Goal: Information Seeking & Learning: Learn about a topic

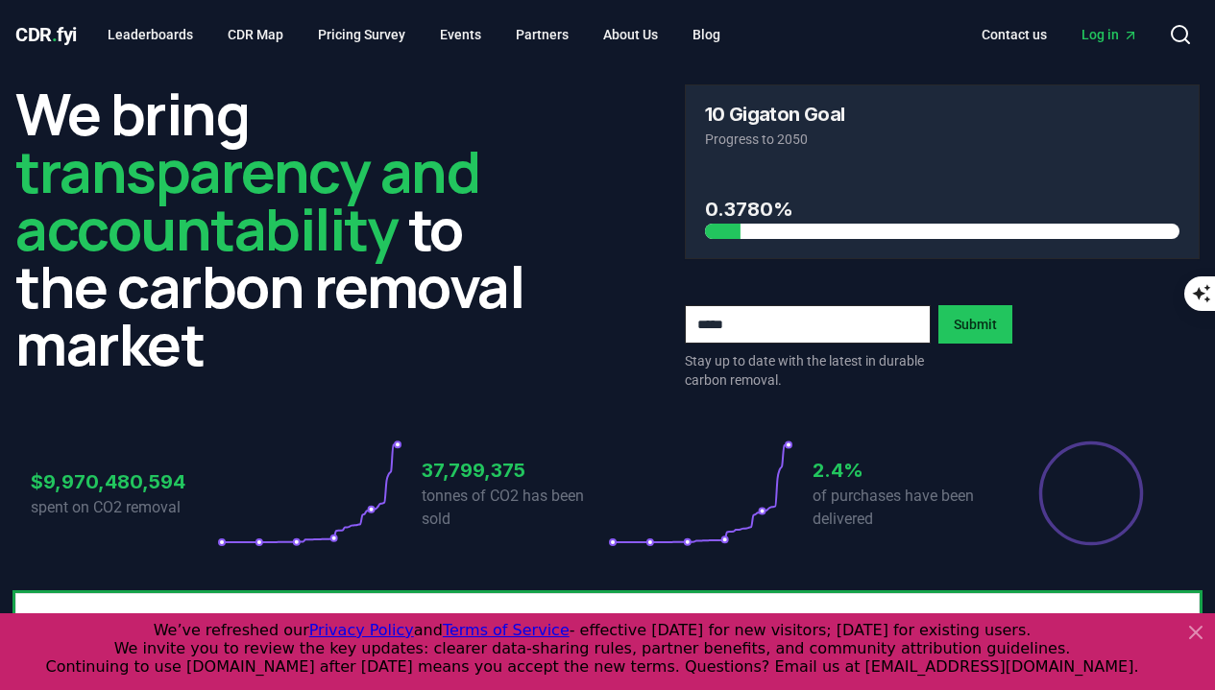
scroll to position [672, 0]
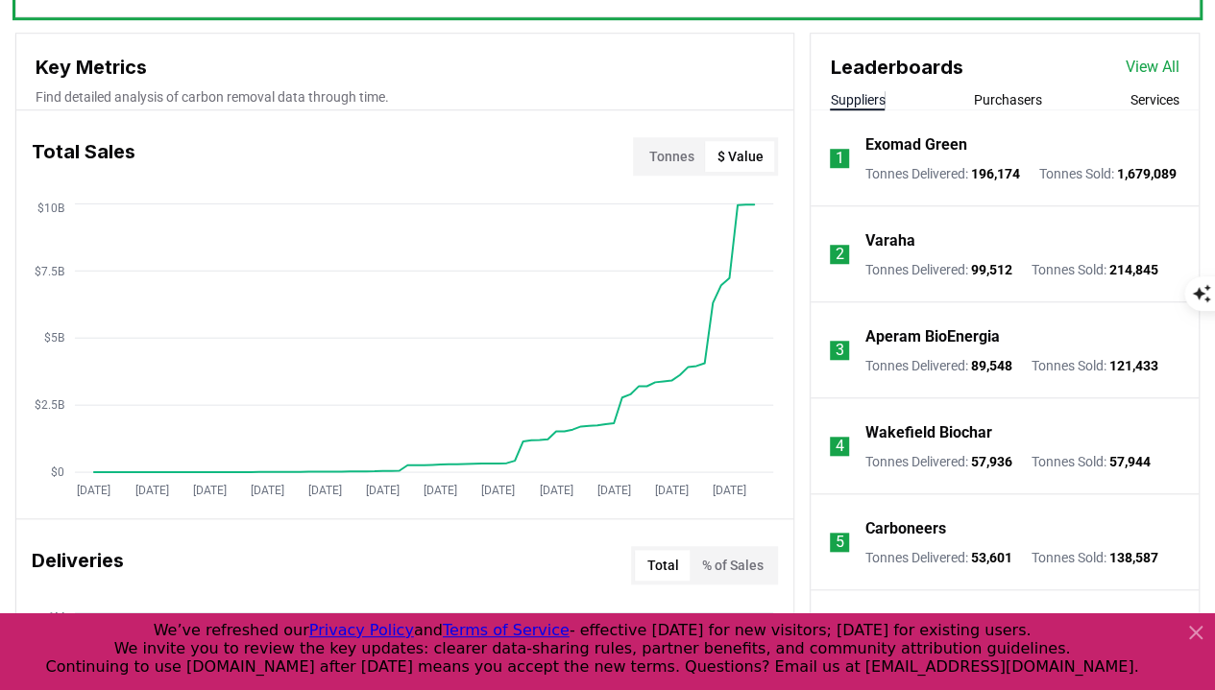
click at [689, 155] on button "Tonnes" at bounding box center [671, 156] width 68 height 31
click at [741, 149] on button "$ Value" at bounding box center [739, 156] width 69 height 31
click at [680, 151] on button "Tonnes" at bounding box center [671, 156] width 68 height 31
click at [721, 153] on button "$ Value" at bounding box center [739, 156] width 69 height 31
click at [670, 144] on button "Tonnes" at bounding box center [671, 156] width 68 height 31
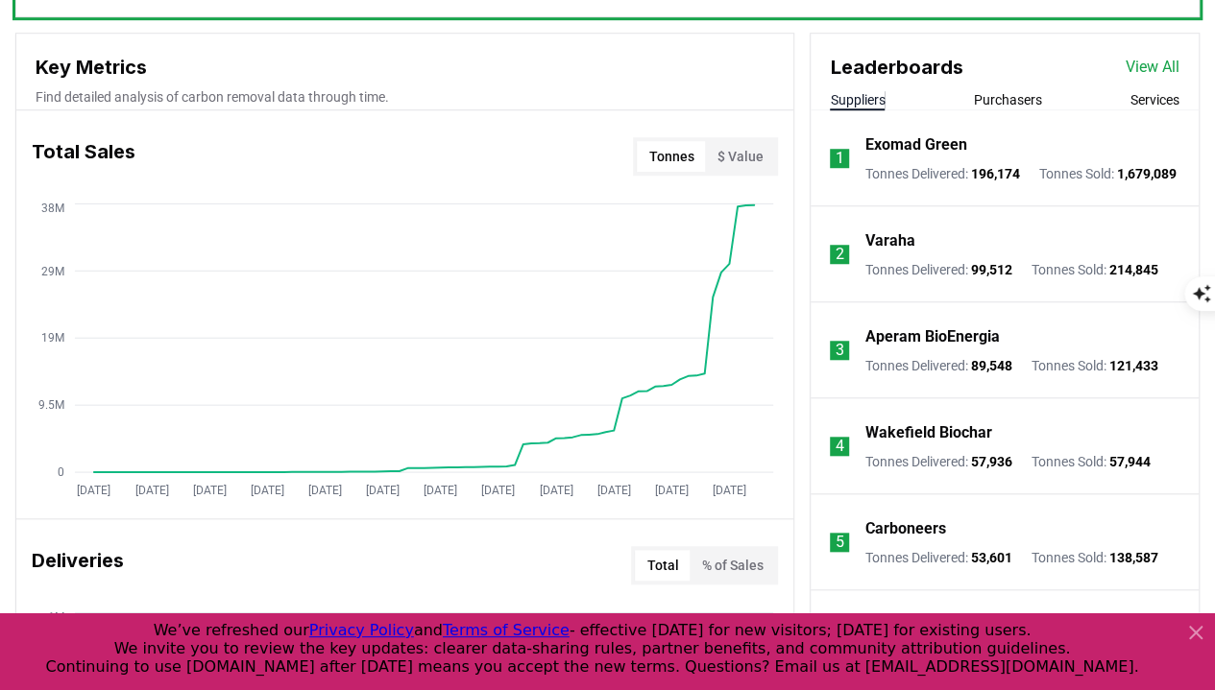
click at [741, 151] on button "$ Value" at bounding box center [739, 156] width 69 height 31
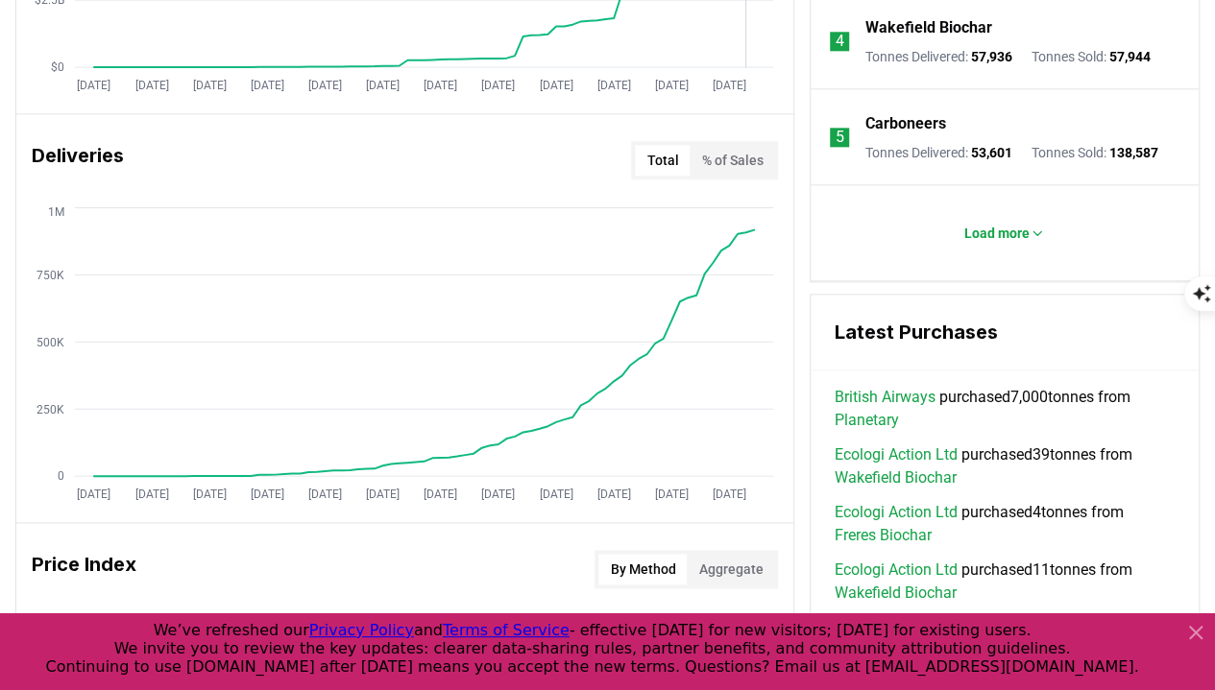
scroll to position [1152, 0]
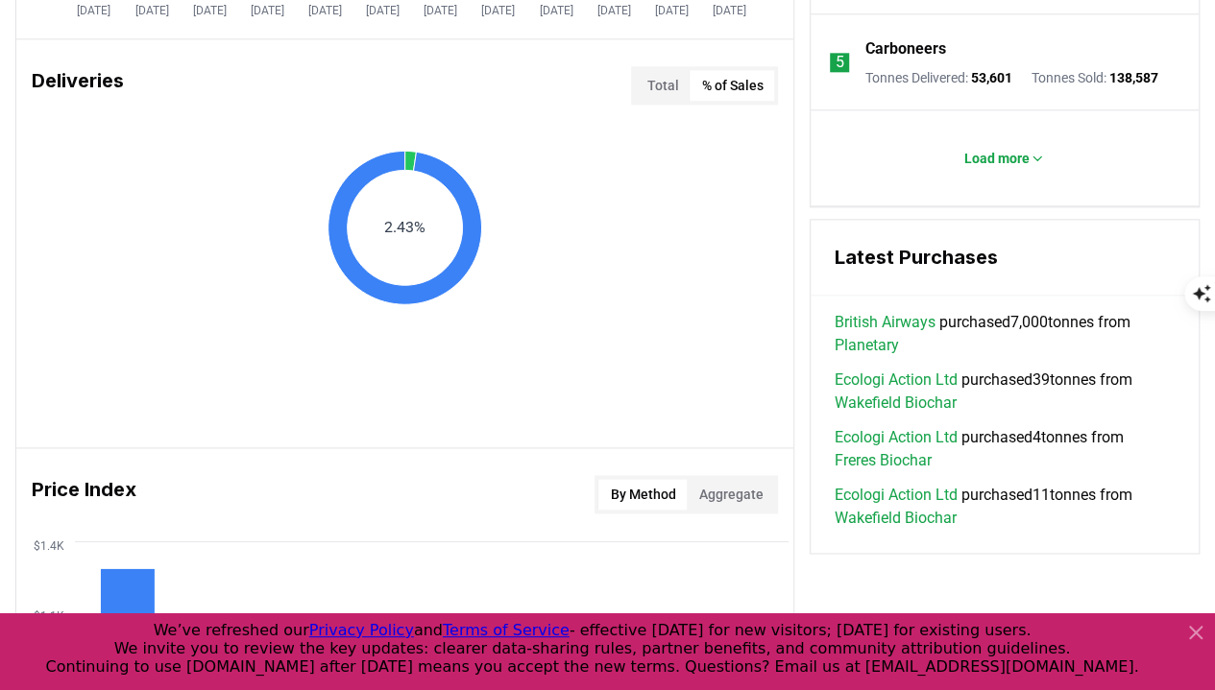
click at [757, 81] on button "% of Sales" at bounding box center [731, 85] width 84 height 31
click at [662, 90] on button "Total" at bounding box center [662, 85] width 55 height 31
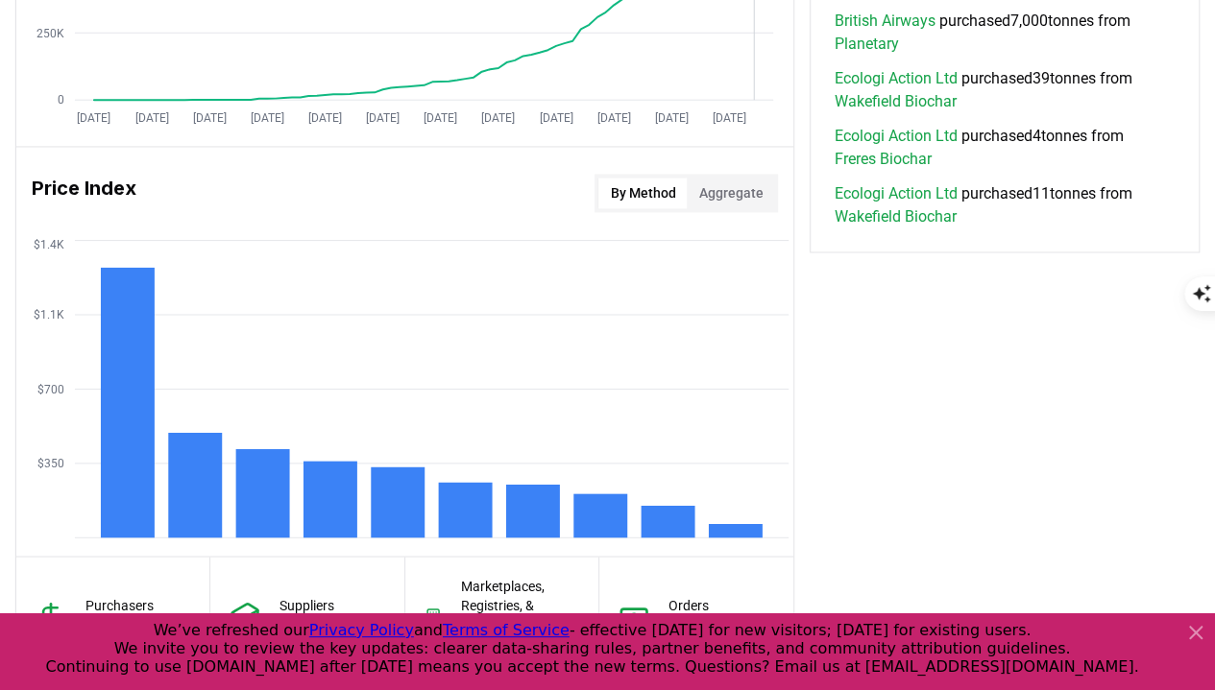
scroll to position [1536, 0]
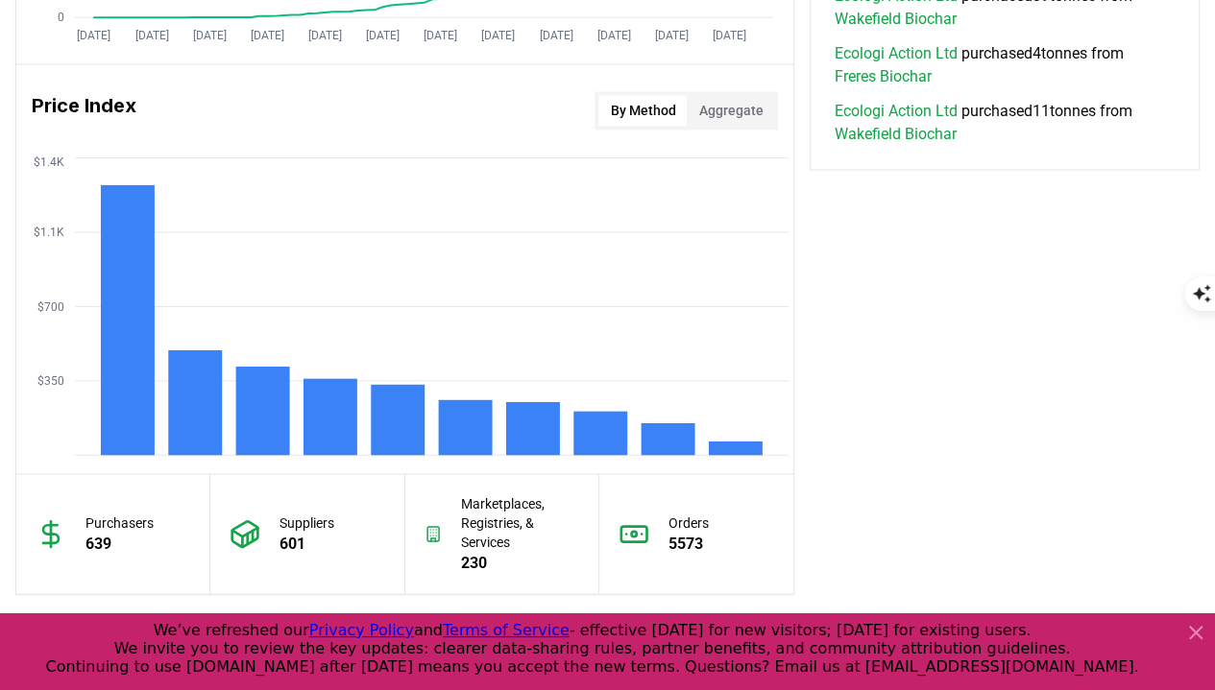
click at [760, 103] on button "Aggregate" at bounding box center [729, 110] width 87 height 31
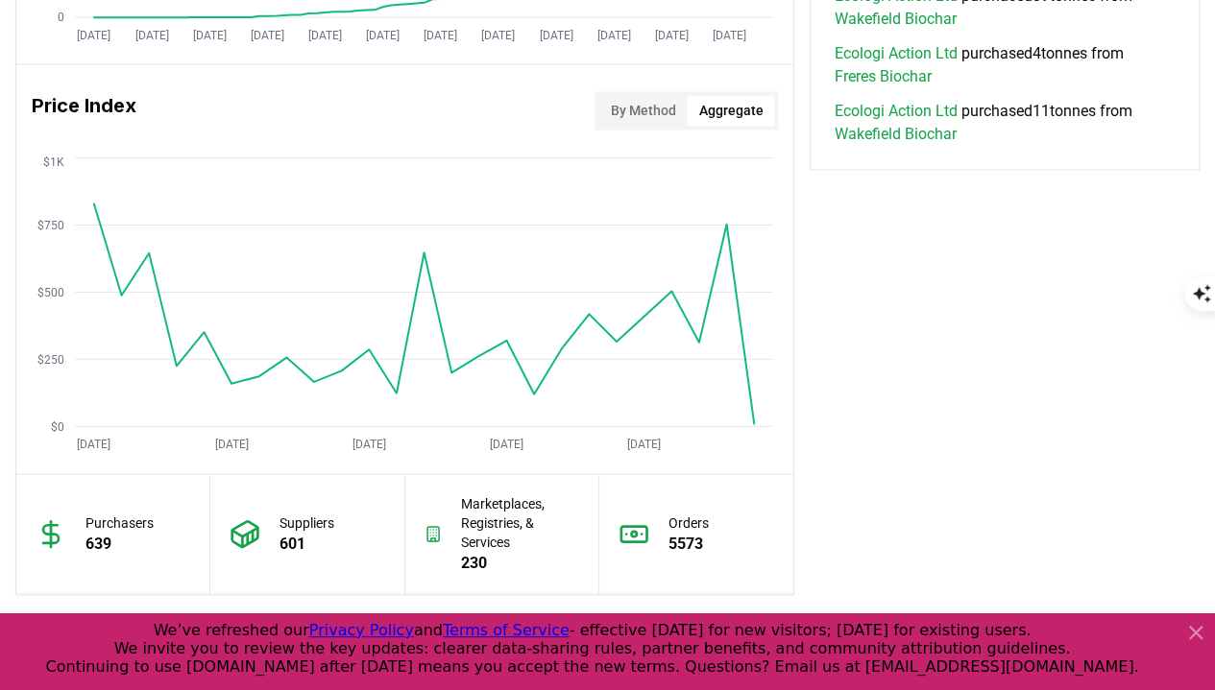
click at [651, 108] on button "By Method" at bounding box center [642, 110] width 88 height 31
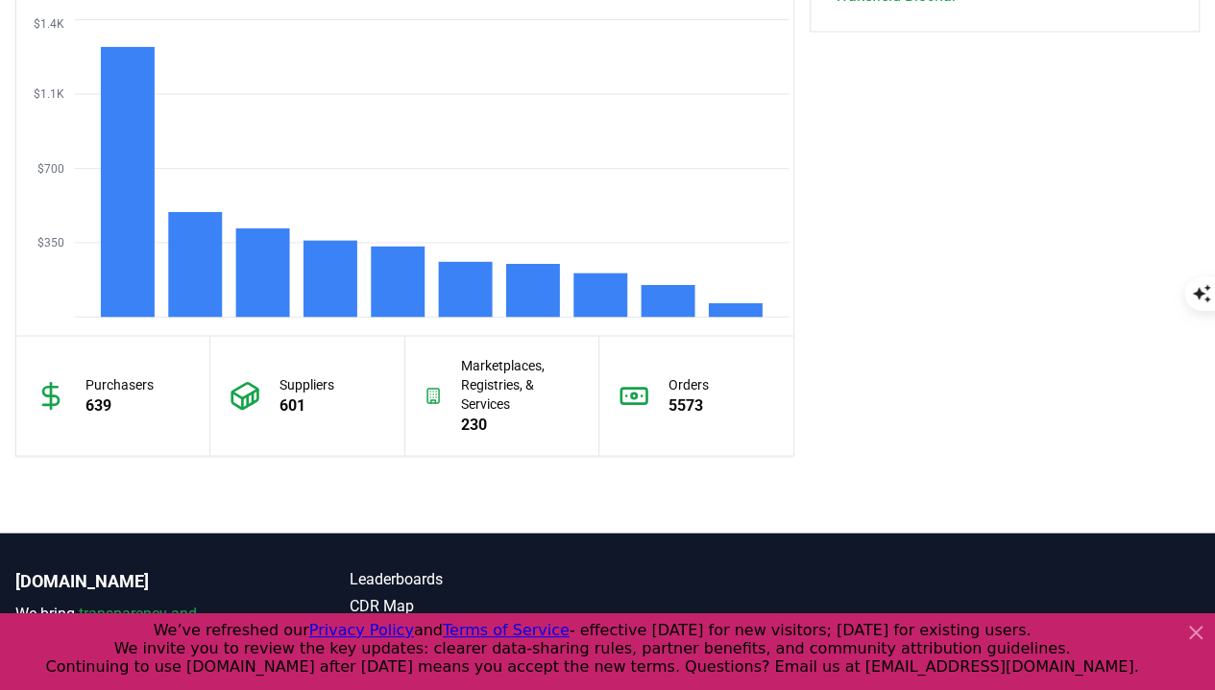
scroll to position [1820, 0]
